Goal: Task Accomplishment & Management: Use online tool/utility

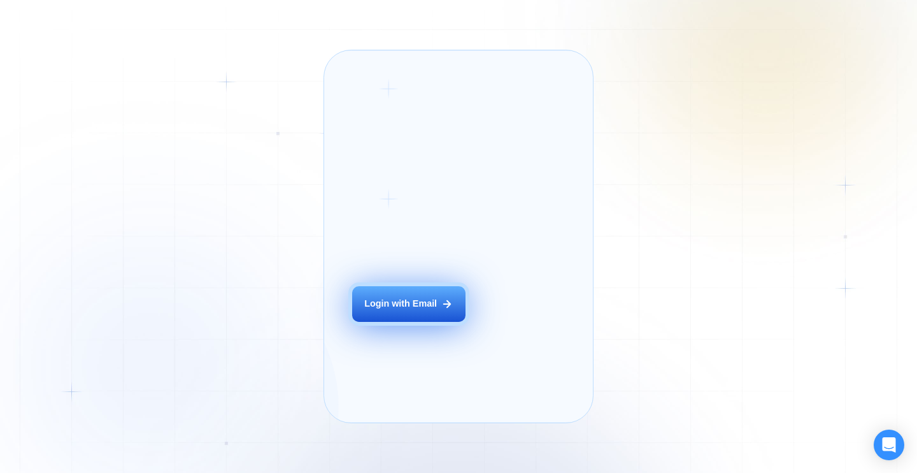
click at [426, 315] on button "Login with Email" at bounding box center [408, 304] width 113 height 36
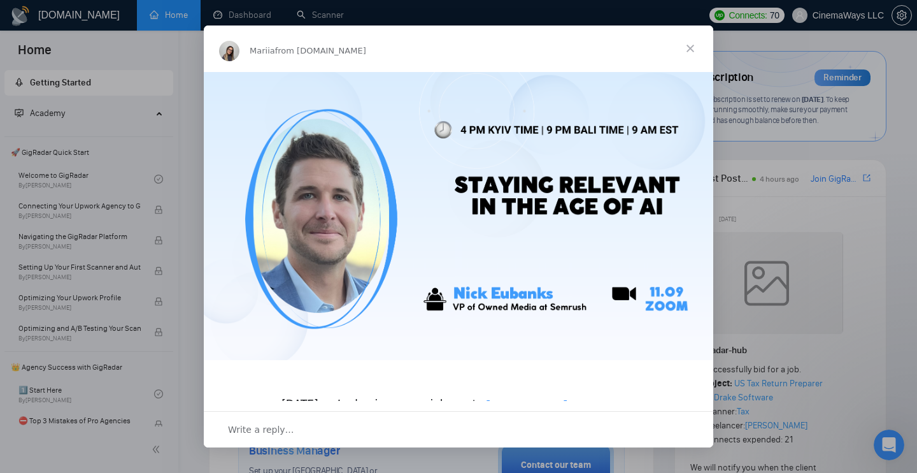
click at [689, 55] on span "Close" at bounding box center [691, 48] width 46 height 46
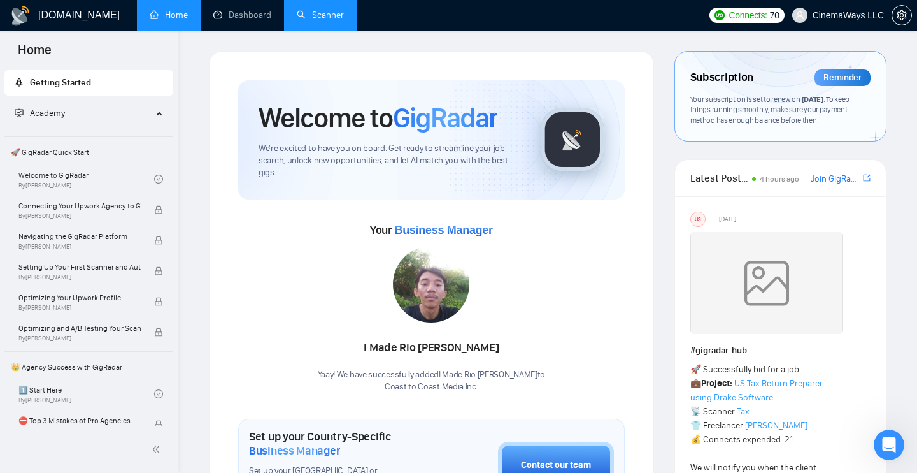
click at [322, 14] on link "Scanner" at bounding box center [320, 15] width 47 height 11
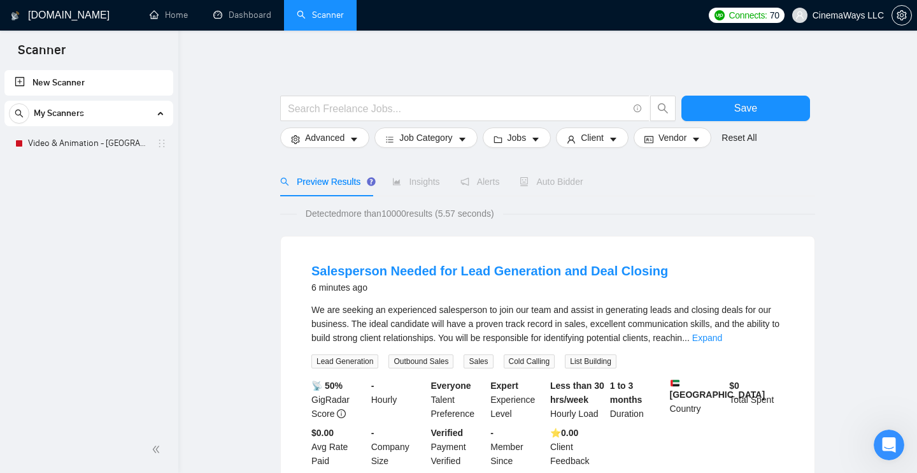
click at [57, 103] on span "My Scanners" at bounding box center [59, 113] width 50 height 25
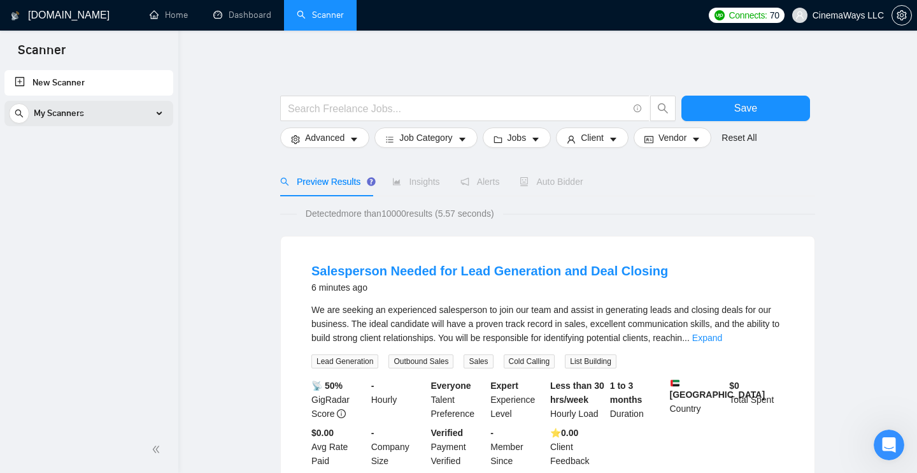
click at [148, 106] on div "My Scanners" at bounding box center [89, 113] width 160 height 25
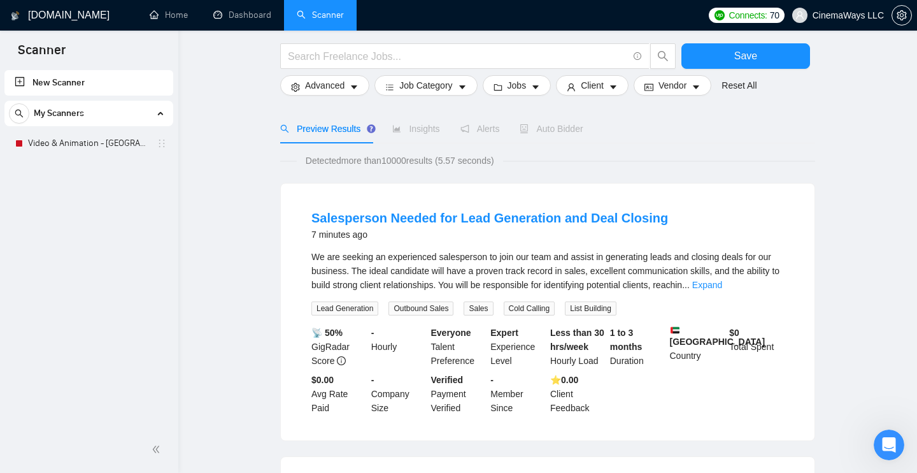
scroll to position [57, 0]
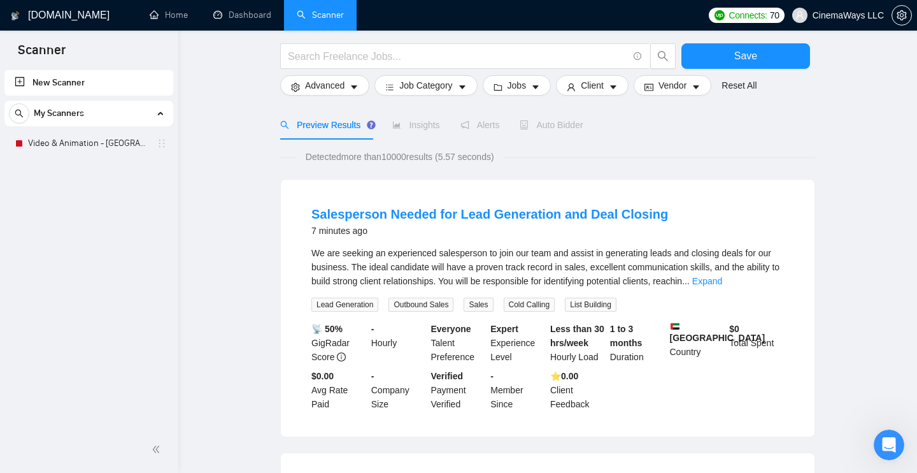
drag, startPoint x: 174, startPoint y: 110, endPoint x: 170, endPoint y: 175, distance: 64.5
click at [170, 175] on div "New Scanner My Scanners Video & Animation - US" at bounding box center [89, 247] width 178 height 359
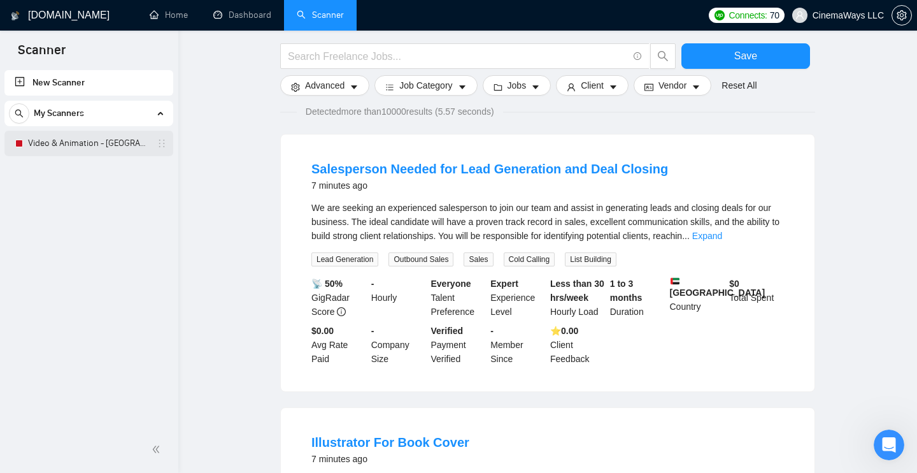
scroll to position [120, 0]
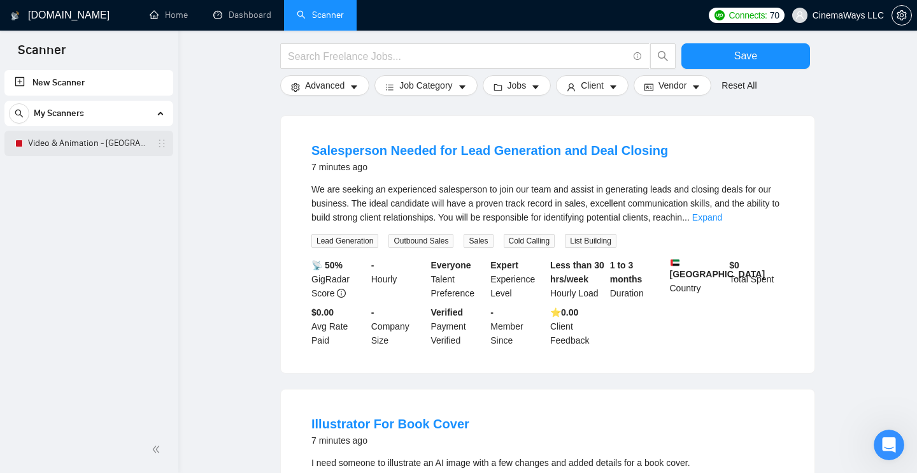
click at [73, 131] on link "Video & Animation - [GEOGRAPHIC_DATA]" at bounding box center [88, 143] width 121 height 25
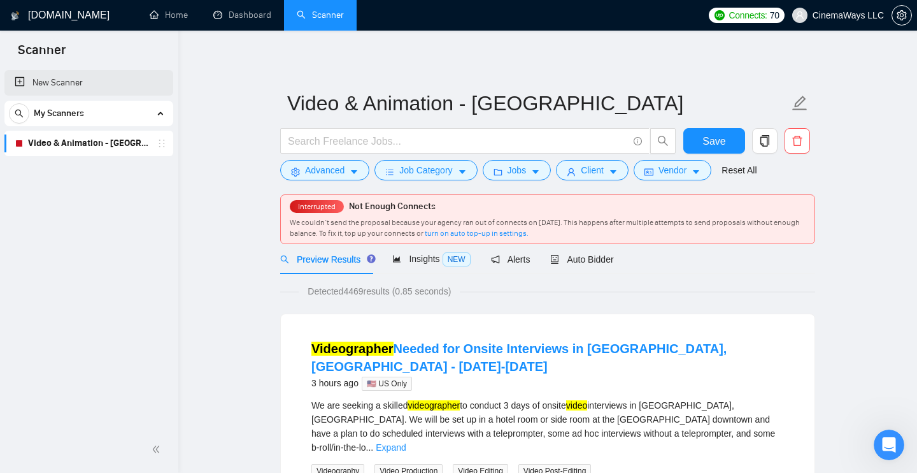
click at [47, 84] on link "New Scanner" at bounding box center [89, 82] width 148 height 25
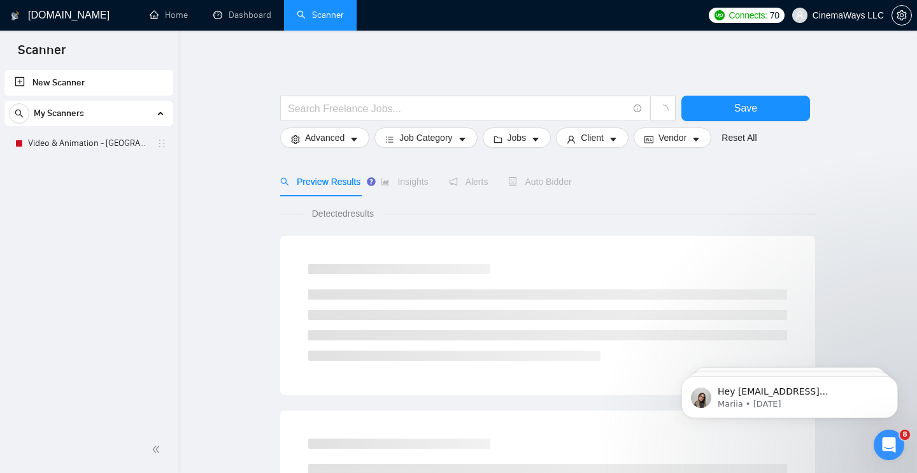
click at [18, 83] on link "New Scanner" at bounding box center [89, 82] width 148 height 25
click at [168, 113] on li "My Scanners Video & Animation - US" at bounding box center [88, 128] width 169 height 55
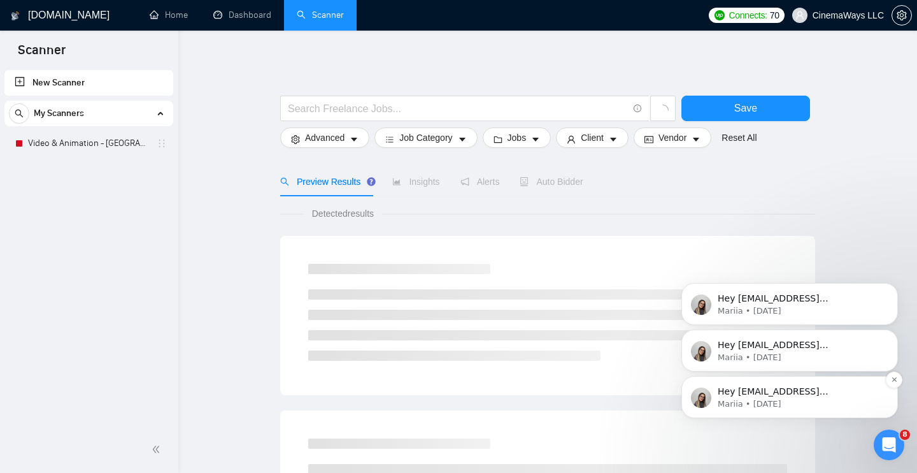
click at [827, 387] on p "Hey [EMAIL_ADDRESS][DOMAIN_NAME], Looks like your Upwork agency Coast to Coast …" at bounding box center [800, 391] width 164 height 13
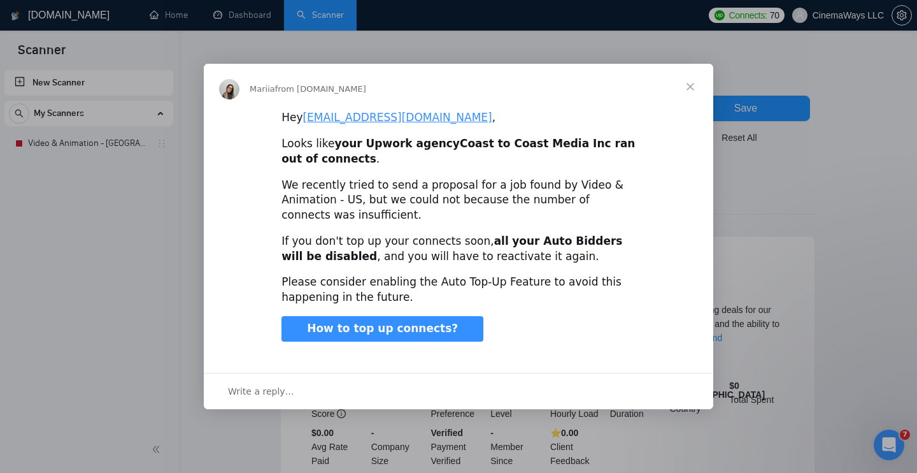
click at [687, 80] on span "Close" at bounding box center [691, 87] width 46 height 46
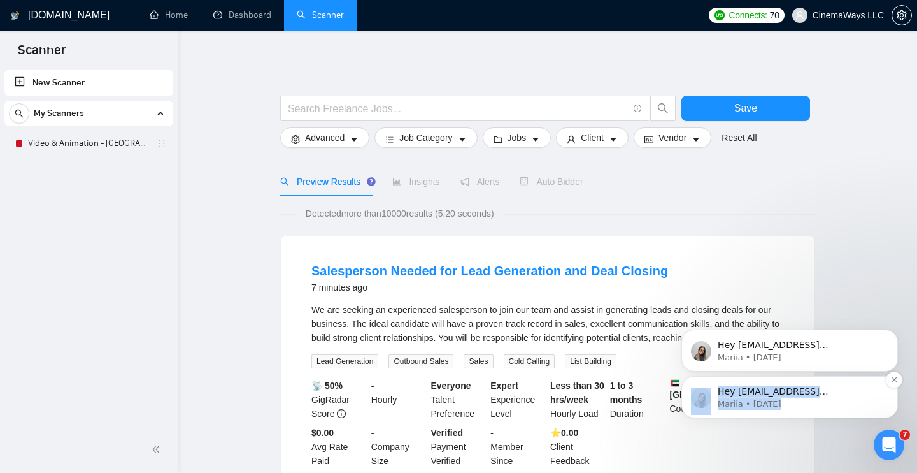
click at [788, 406] on p "Mariia • [DATE]" at bounding box center [800, 403] width 164 height 11
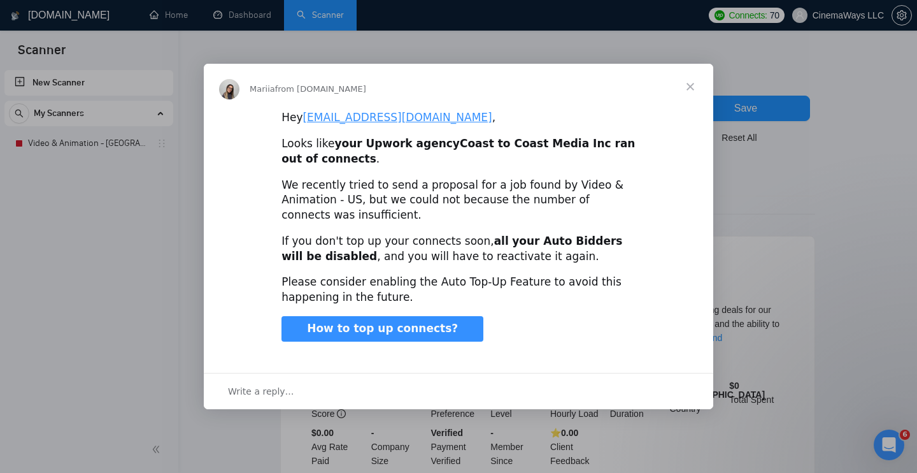
click at [686, 78] on span "Close" at bounding box center [691, 87] width 46 height 46
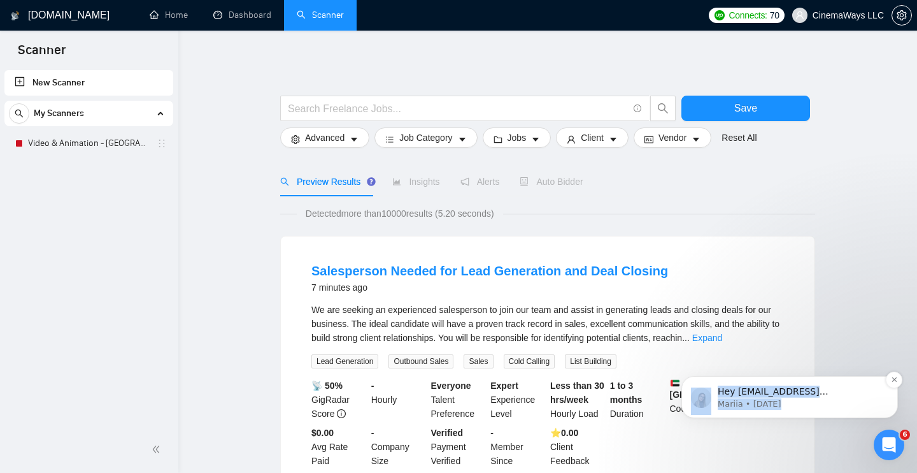
click at [843, 408] on p "Mariia • [DATE]" at bounding box center [800, 403] width 164 height 11
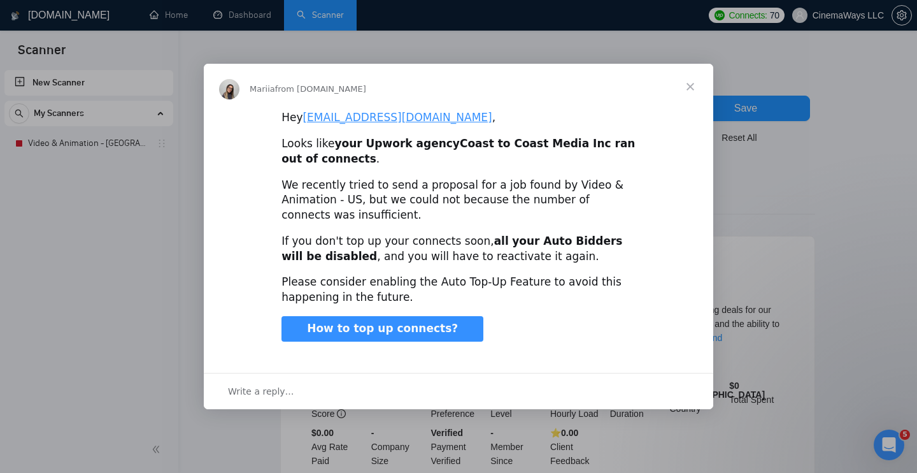
click at [692, 80] on span "Close" at bounding box center [691, 87] width 46 height 46
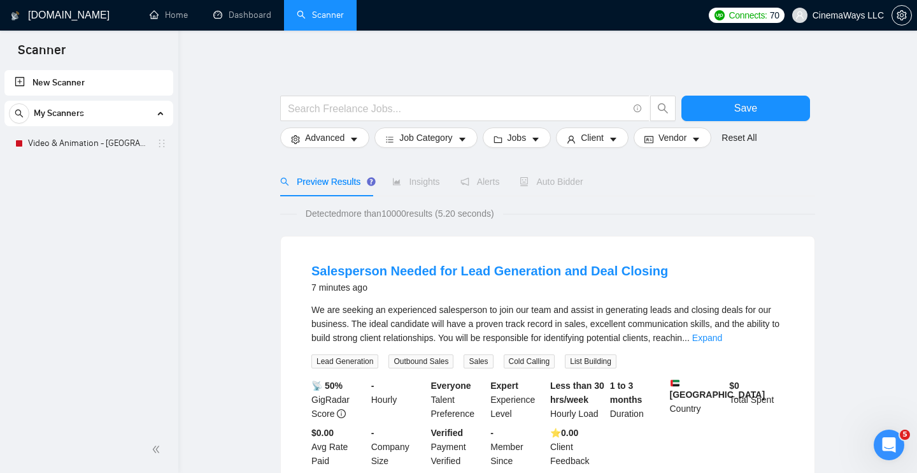
click at [41, 271] on div "New Scanner My Scanners Video & Animation - US" at bounding box center [89, 247] width 178 height 359
click at [153, 445] on span "double-left" at bounding box center [158, 449] width 13 height 13
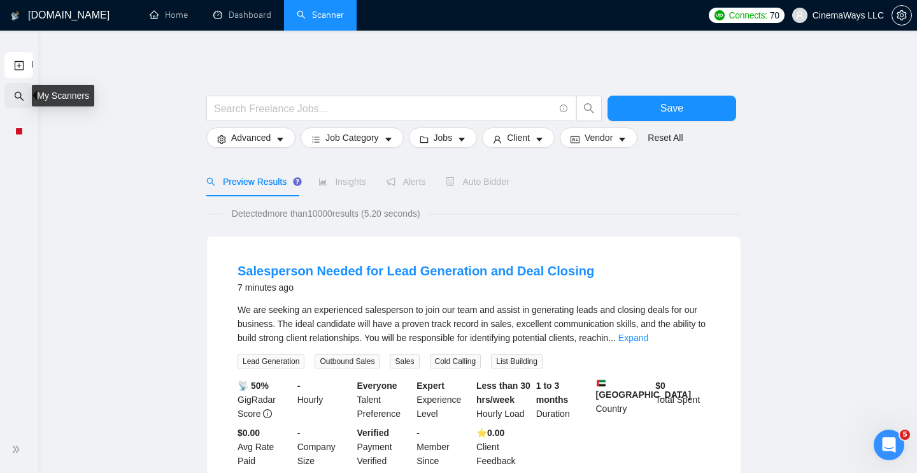
click at [17, 92] on icon "search" at bounding box center [19, 96] width 10 height 10
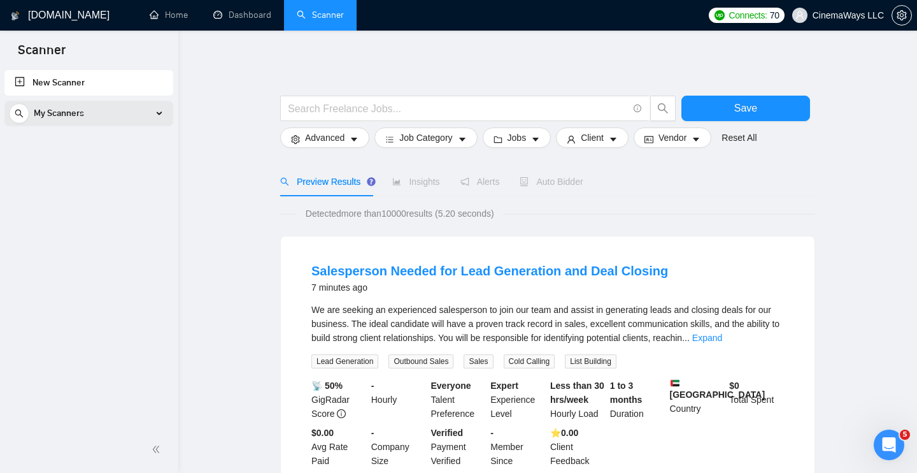
click at [150, 108] on div "My Scanners" at bounding box center [89, 113] width 160 height 25
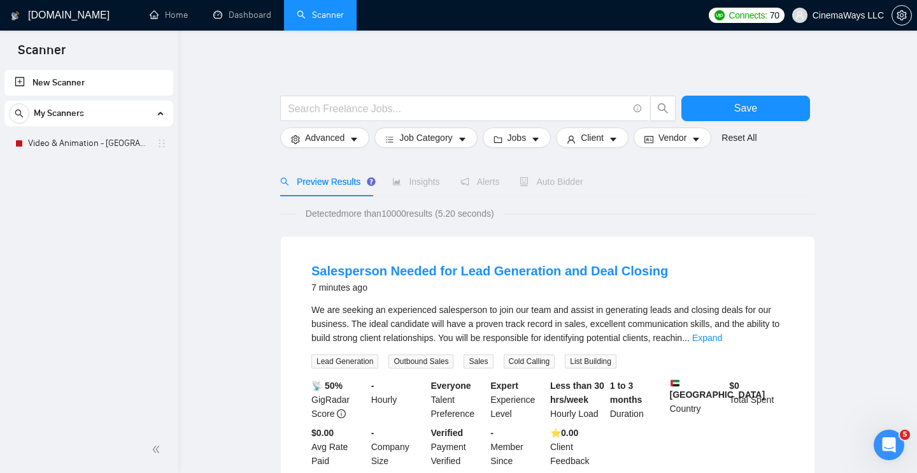
click at [150, 106] on div "My Scanners" at bounding box center [89, 113] width 160 height 25
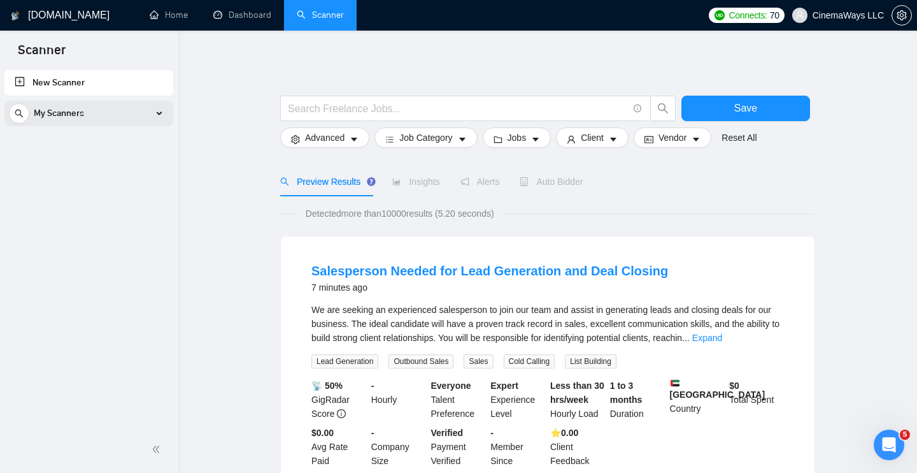
click at [157, 113] on div "My Scanners" at bounding box center [89, 113] width 160 height 25
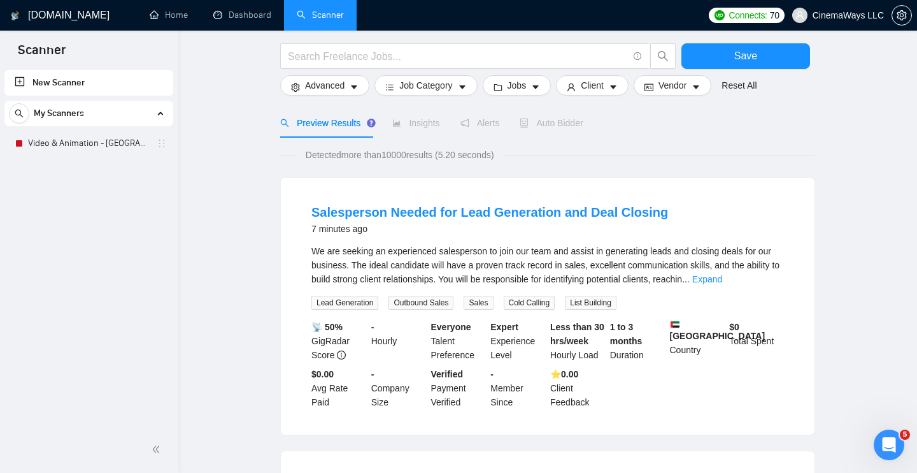
scroll to position [83, 0]
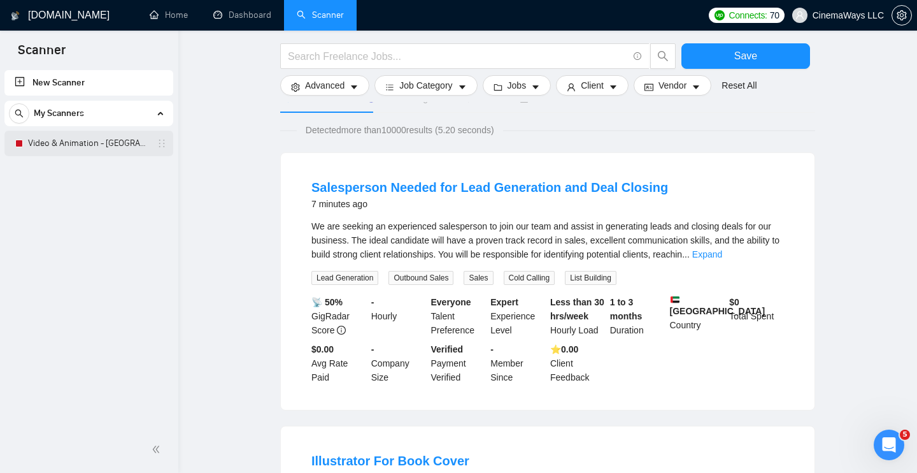
click at [109, 131] on link "Video & Animation - [GEOGRAPHIC_DATA]" at bounding box center [88, 143] width 121 height 25
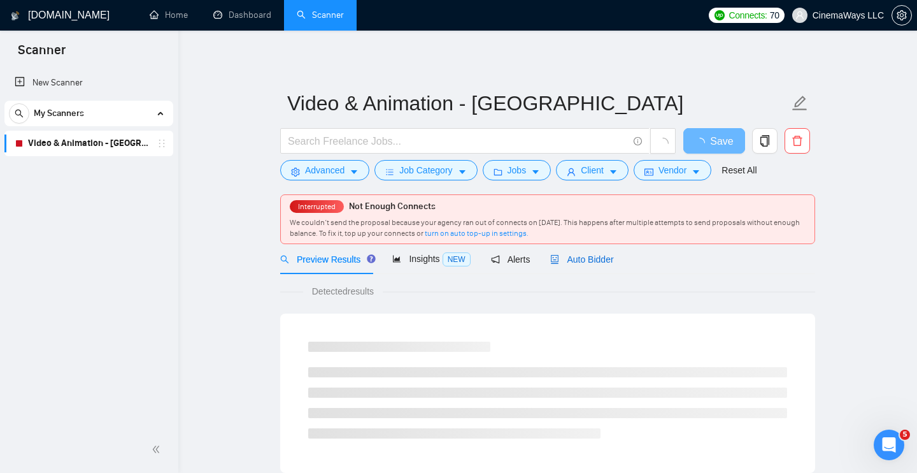
click at [601, 262] on span "Auto Bidder" at bounding box center [581, 259] width 63 height 10
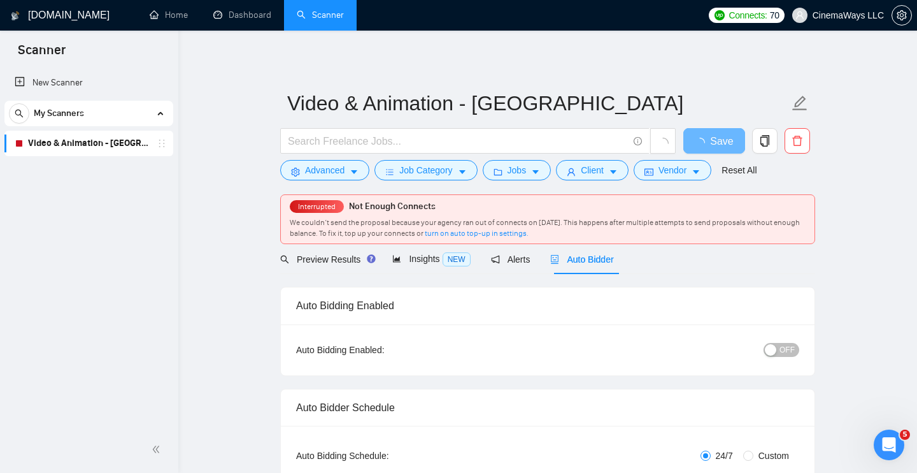
click at [782, 348] on span "OFF" at bounding box center [787, 350] width 15 height 14
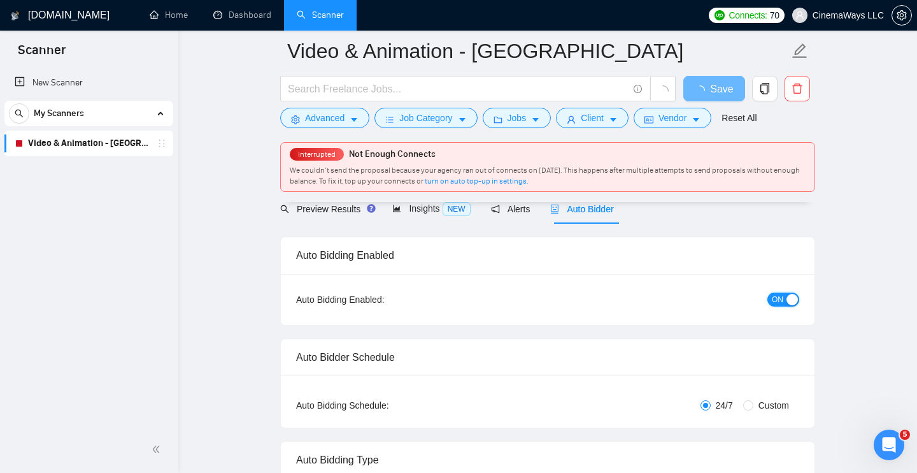
scroll to position [61, 0]
click at [715, 89] on span "Save" at bounding box center [714, 89] width 23 height 16
